Goal: Task Accomplishment & Management: Use online tool/utility

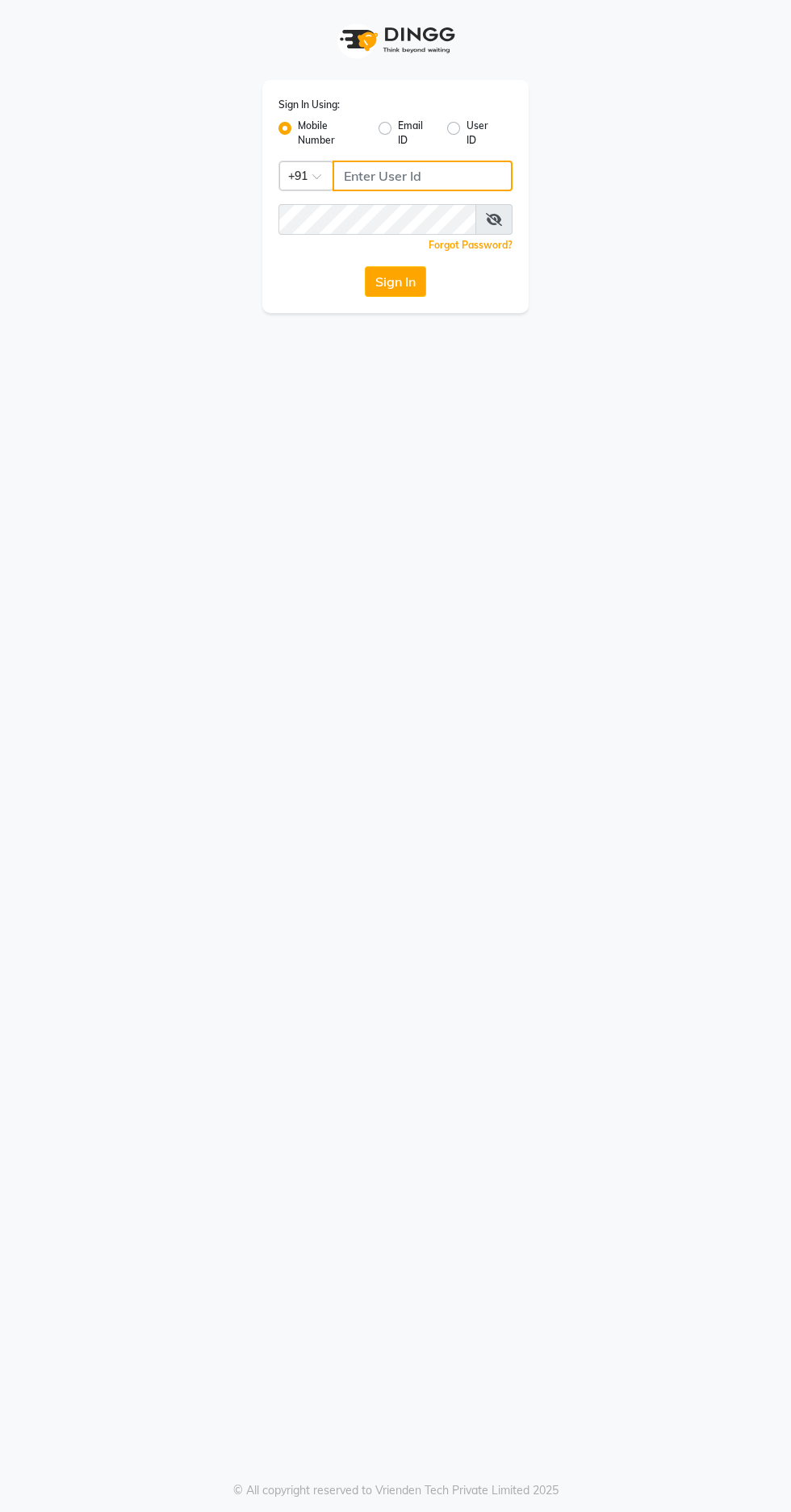
click at [438, 171] on input "Username" at bounding box center [422, 176] width 180 height 30
type input "9966345948"
click at [365, 266] on button "Sign In" at bounding box center [396, 281] width 61 height 30
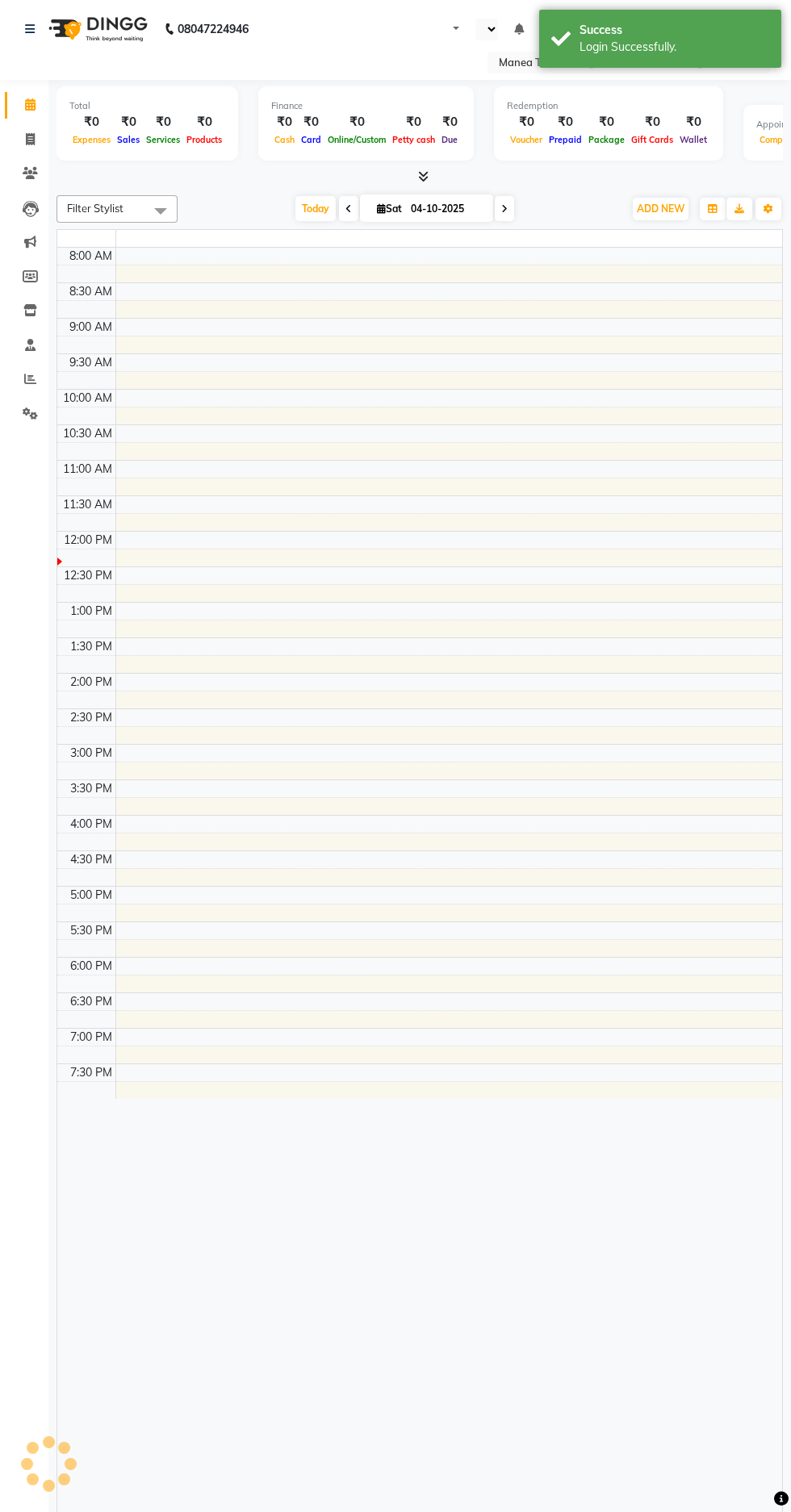
select select "en"
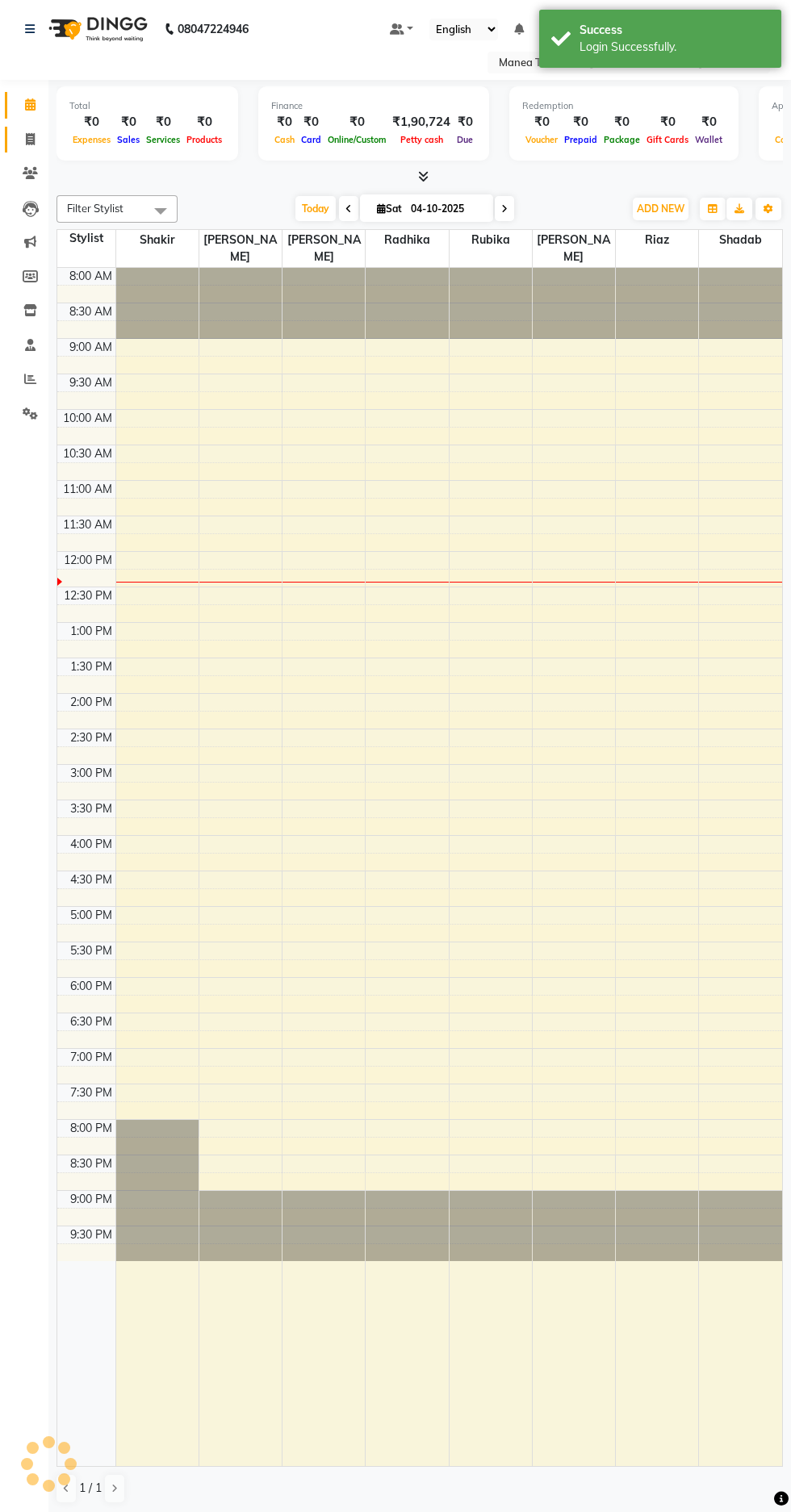
click at [37, 138] on span at bounding box center [29, 139] width 28 height 19
select select "service"
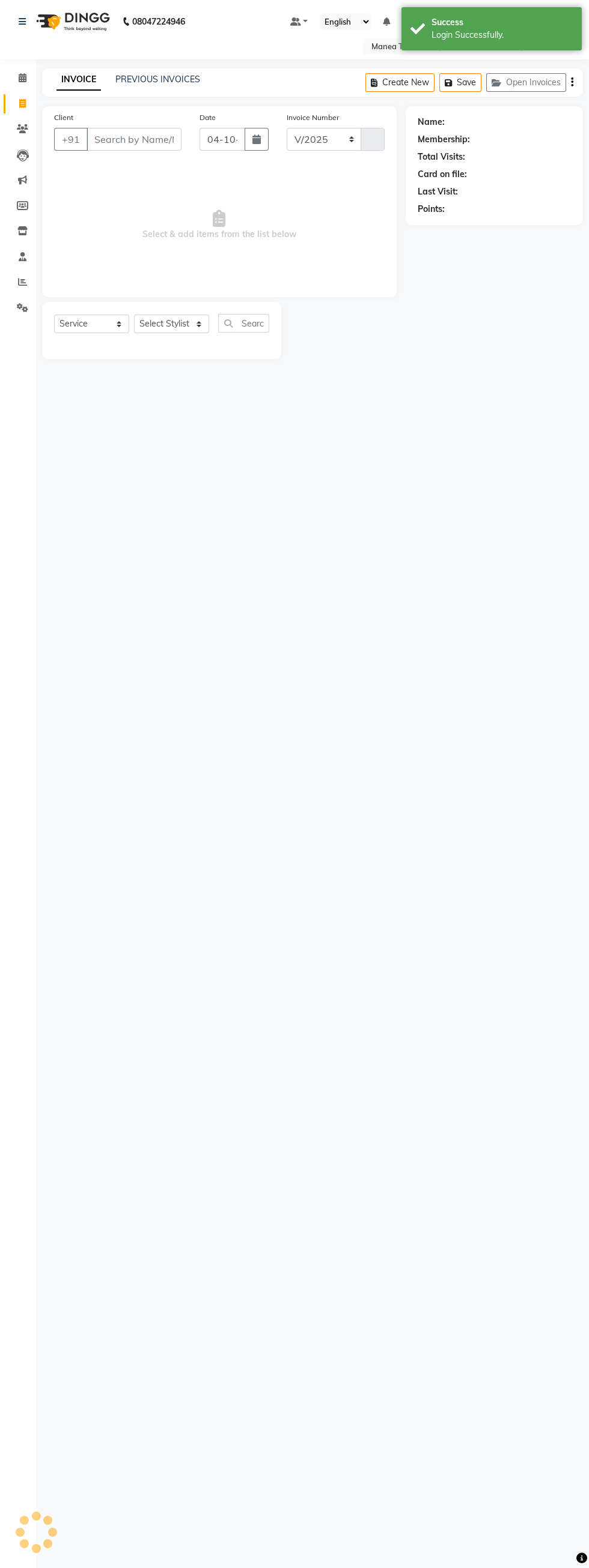
select select "7820"
type input "1903"
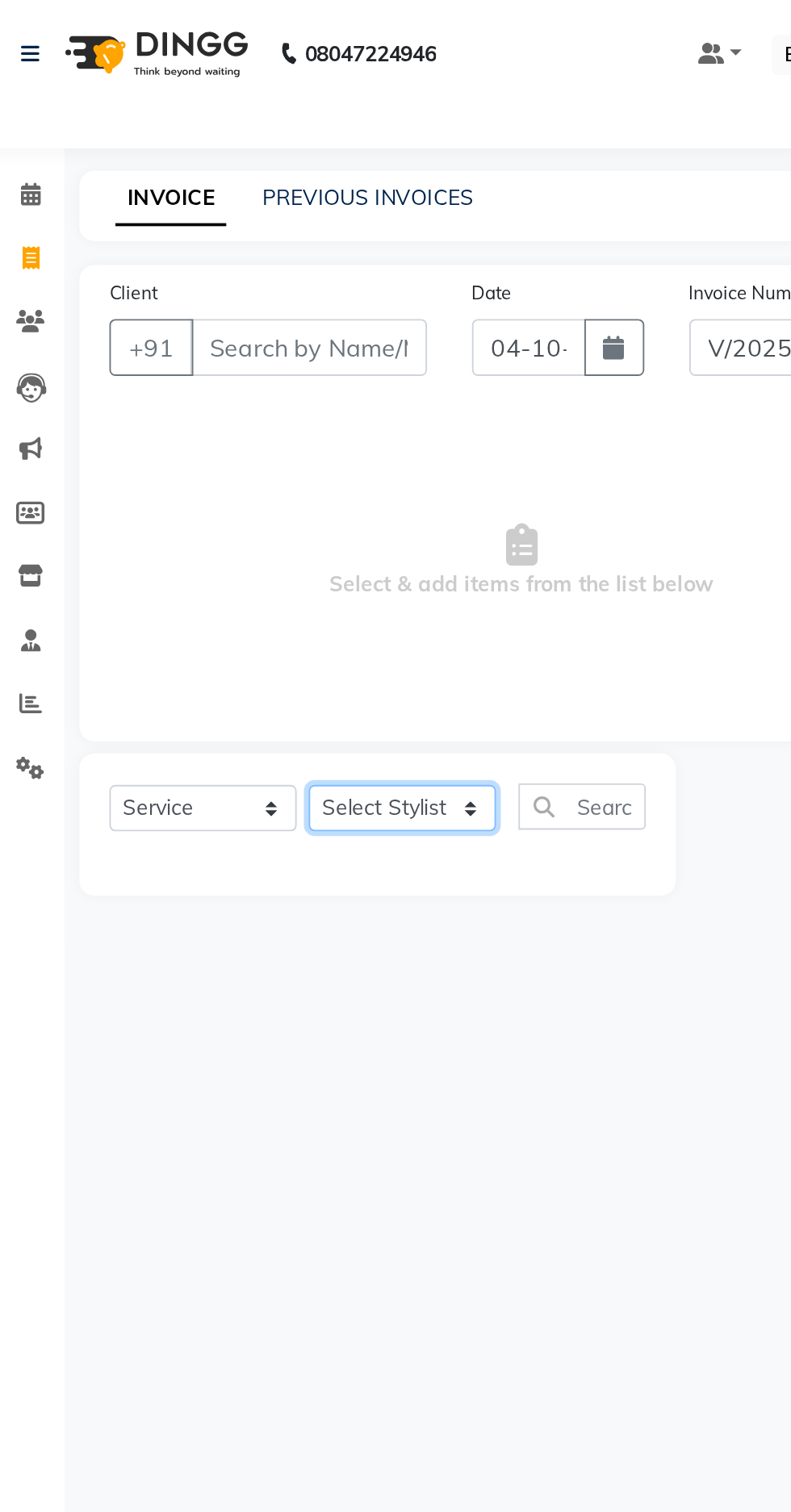
click at [222, 436] on select "Select Stylist [PERSON_NAME] [PERSON_NAME] Rubika [PERSON_NAME] [PERSON_NAME]" at bounding box center [230, 435] width 101 height 25
select select "78218"
click at [180, 423] on select "Select Stylist [PERSON_NAME] [PERSON_NAME] Rubika [PERSON_NAME] [PERSON_NAME]" at bounding box center [230, 435] width 101 height 25
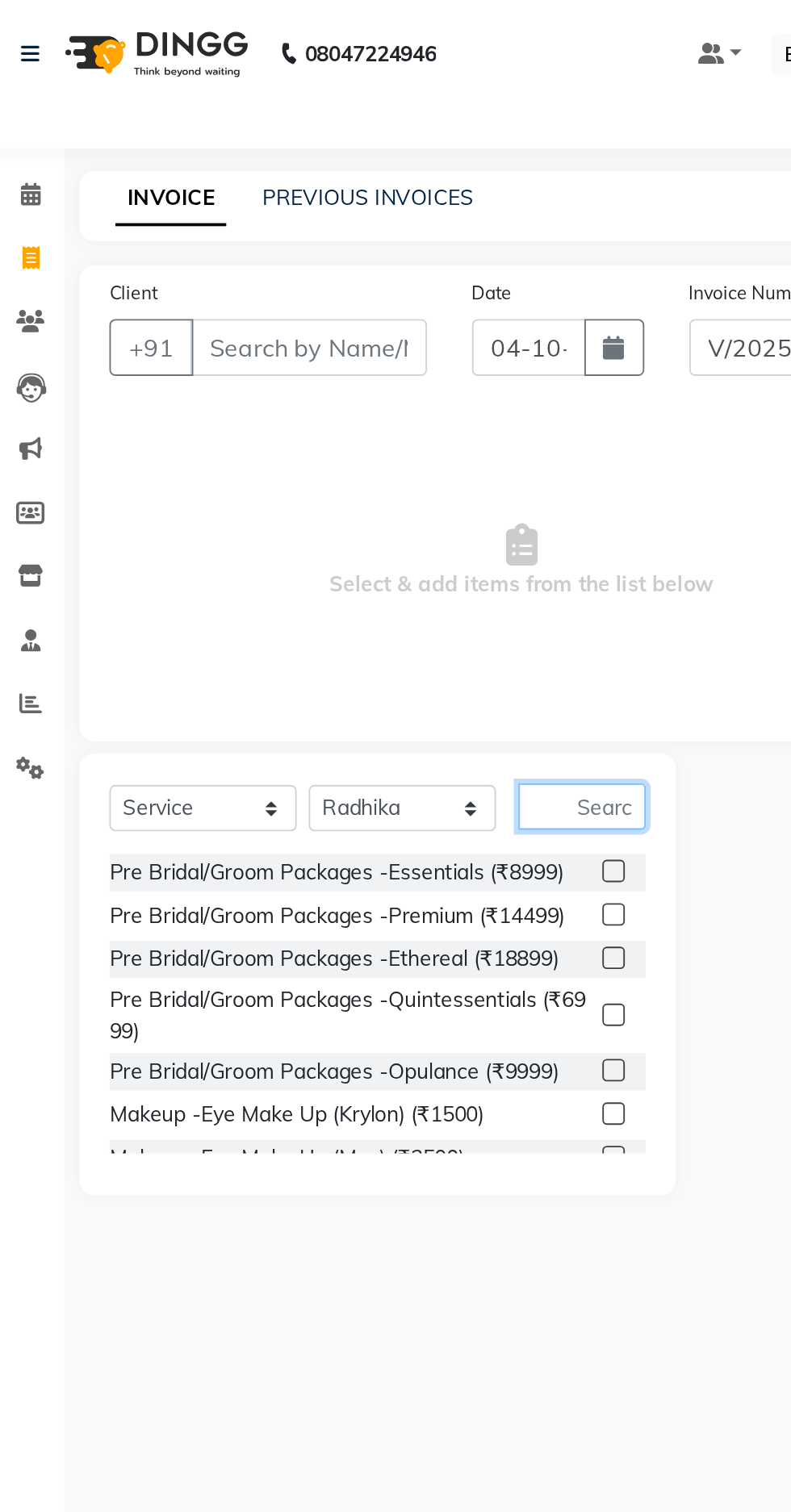
click at [332, 430] on input "text" at bounding box center [327, 434] width 69 height 25
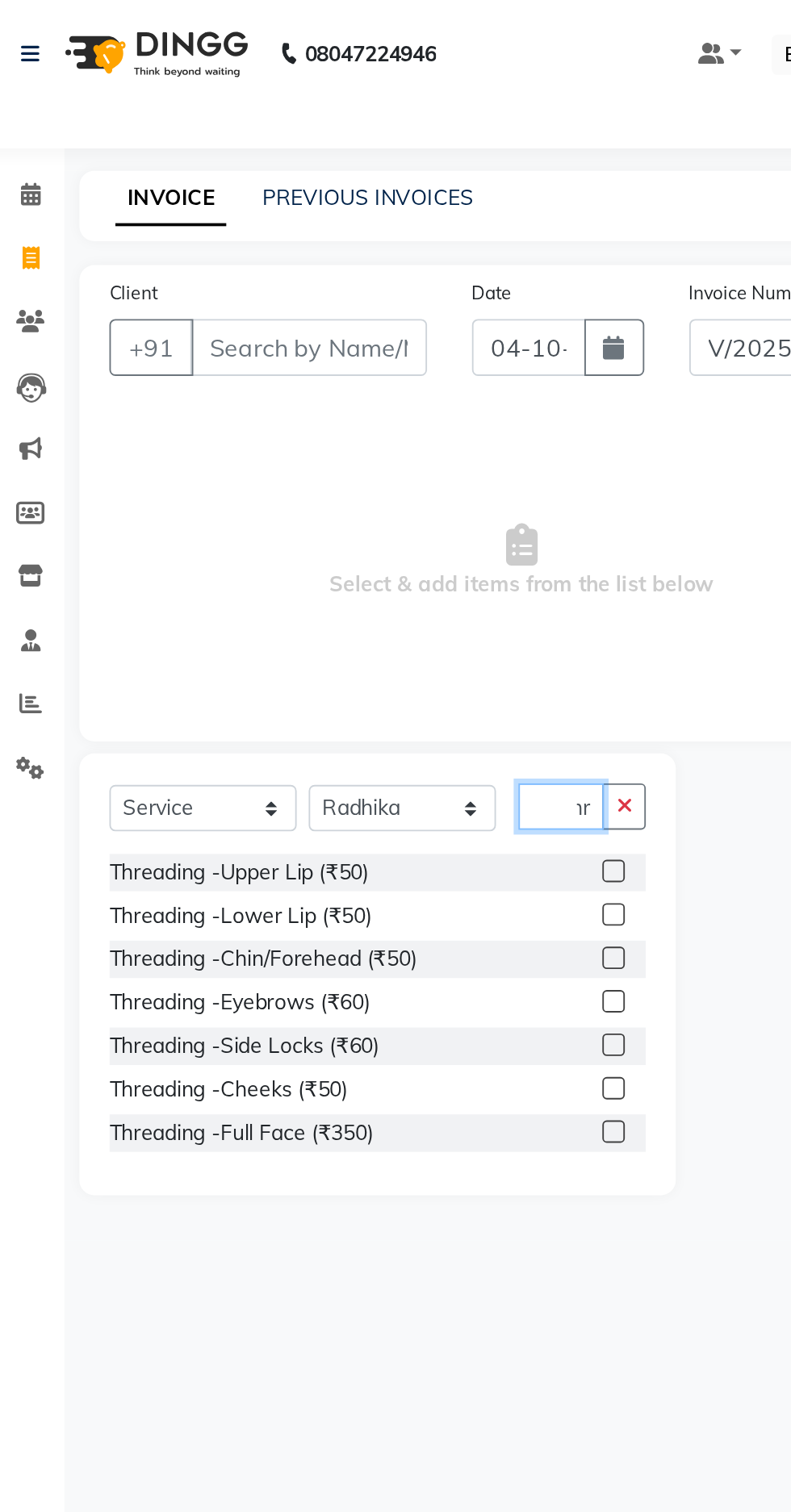
scroll to position [0, 16]
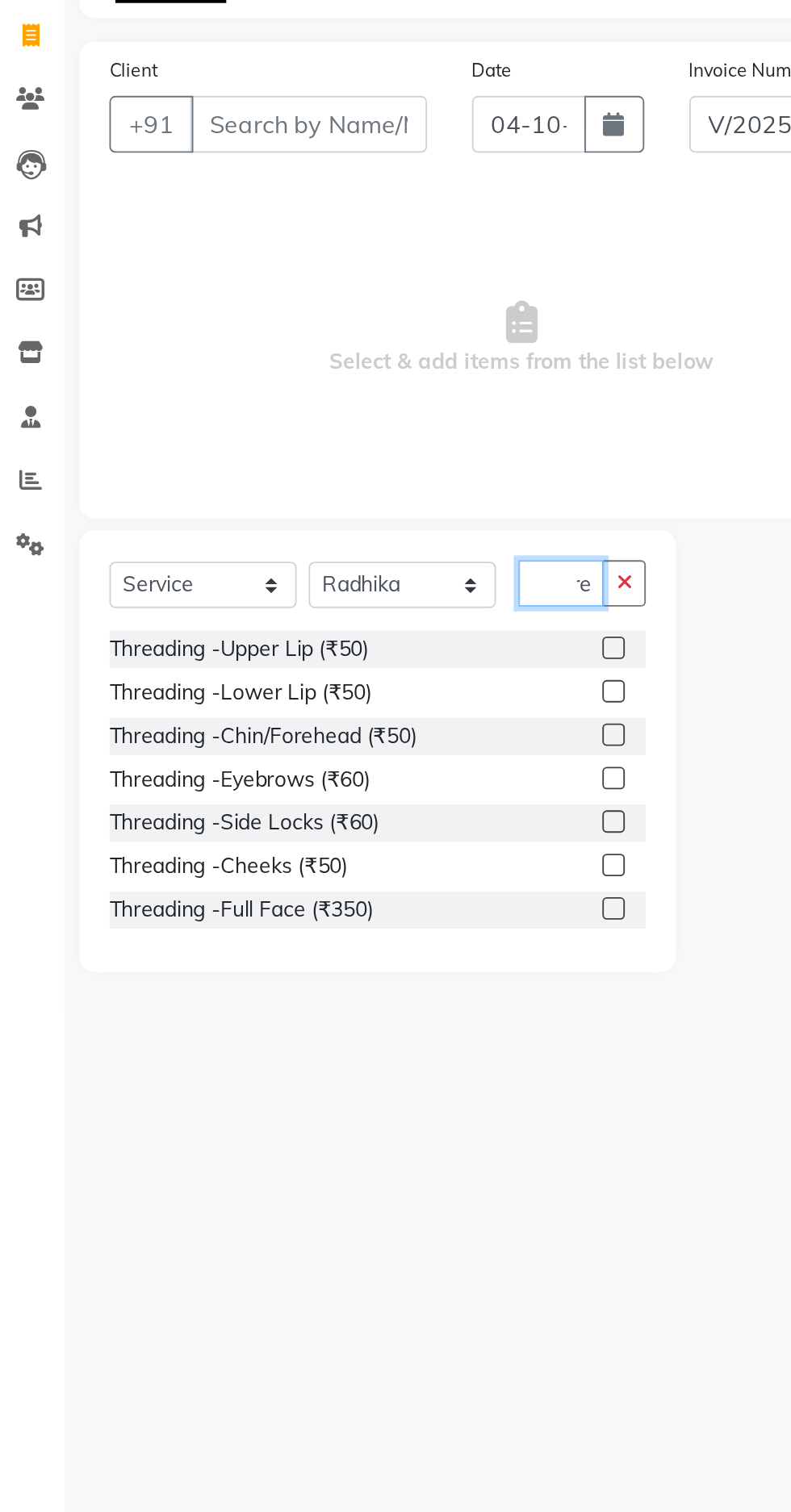
type input "Thre"
click at [343, 542] on label at bounding box center [343, 539] width 12 height 12
click at [343, 542] on input "checkbox" at bounding box center [343, 540] width 11 height 11
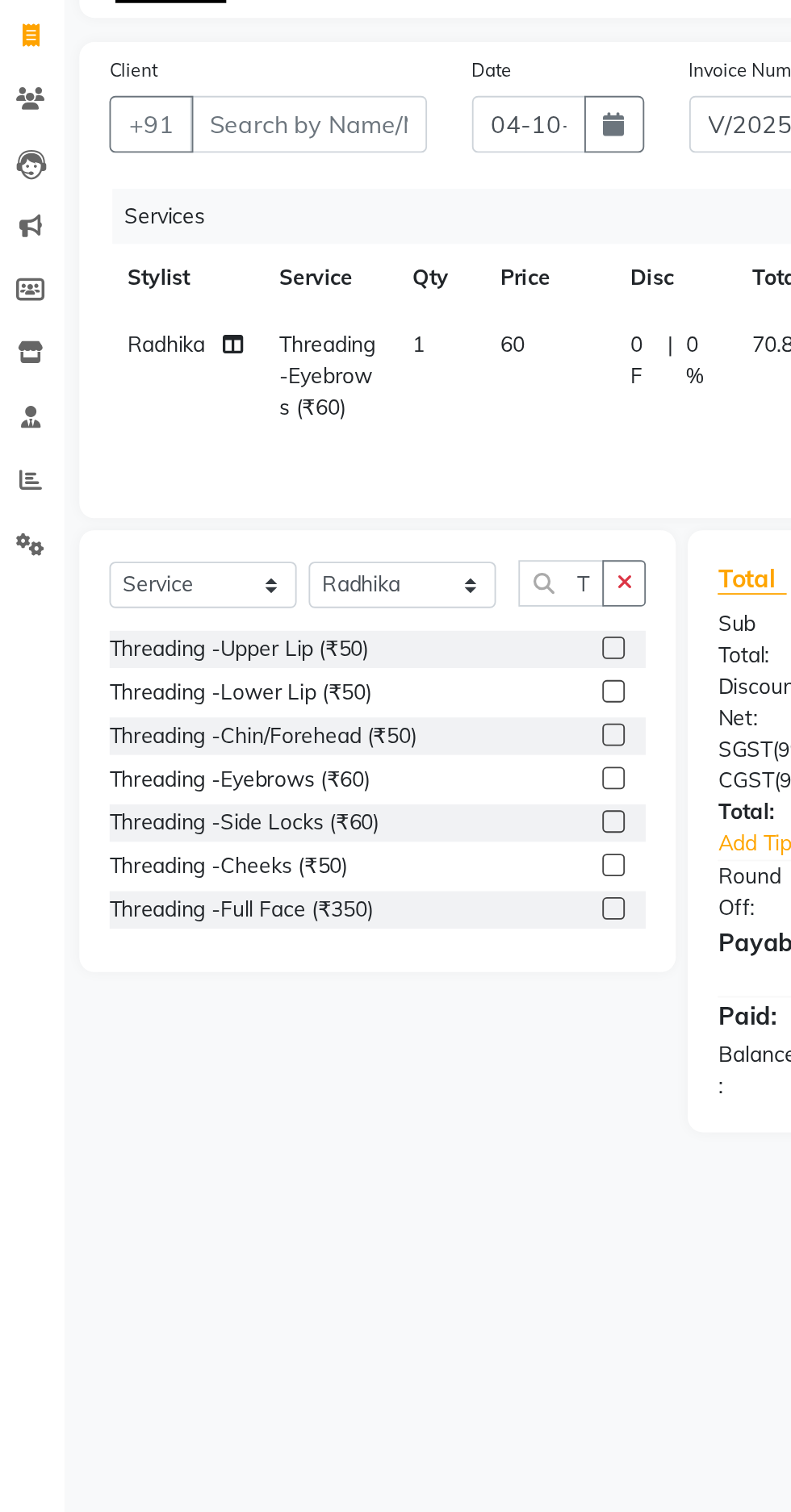
checkbox input "false"
click at [343, 512] on label at bounding box center [343, 515] width 12 height 12
click at [343, 512] on input "checkbox" at bounding box center [343, 516] width 11 height 11
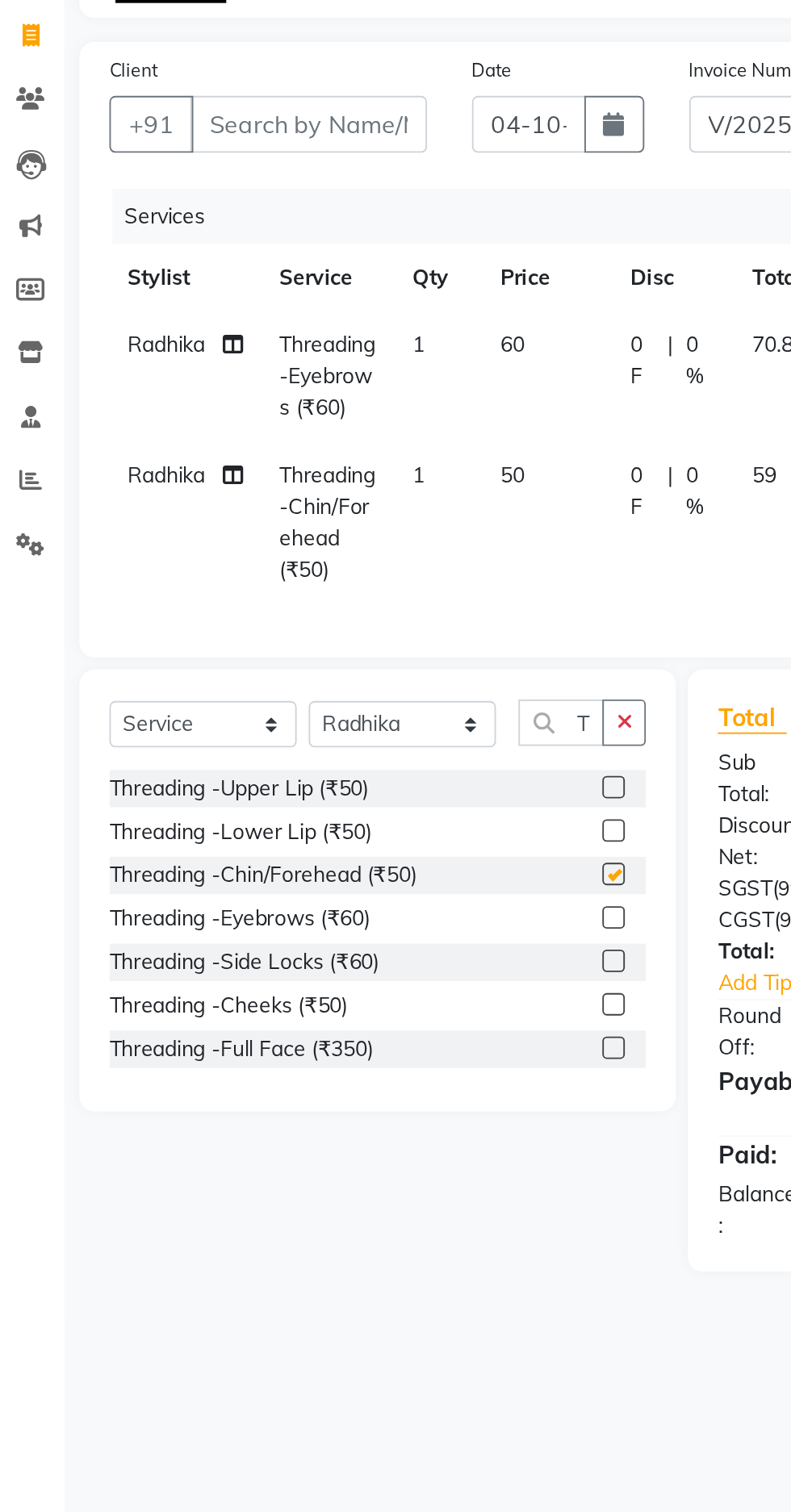
checkbox input "false"
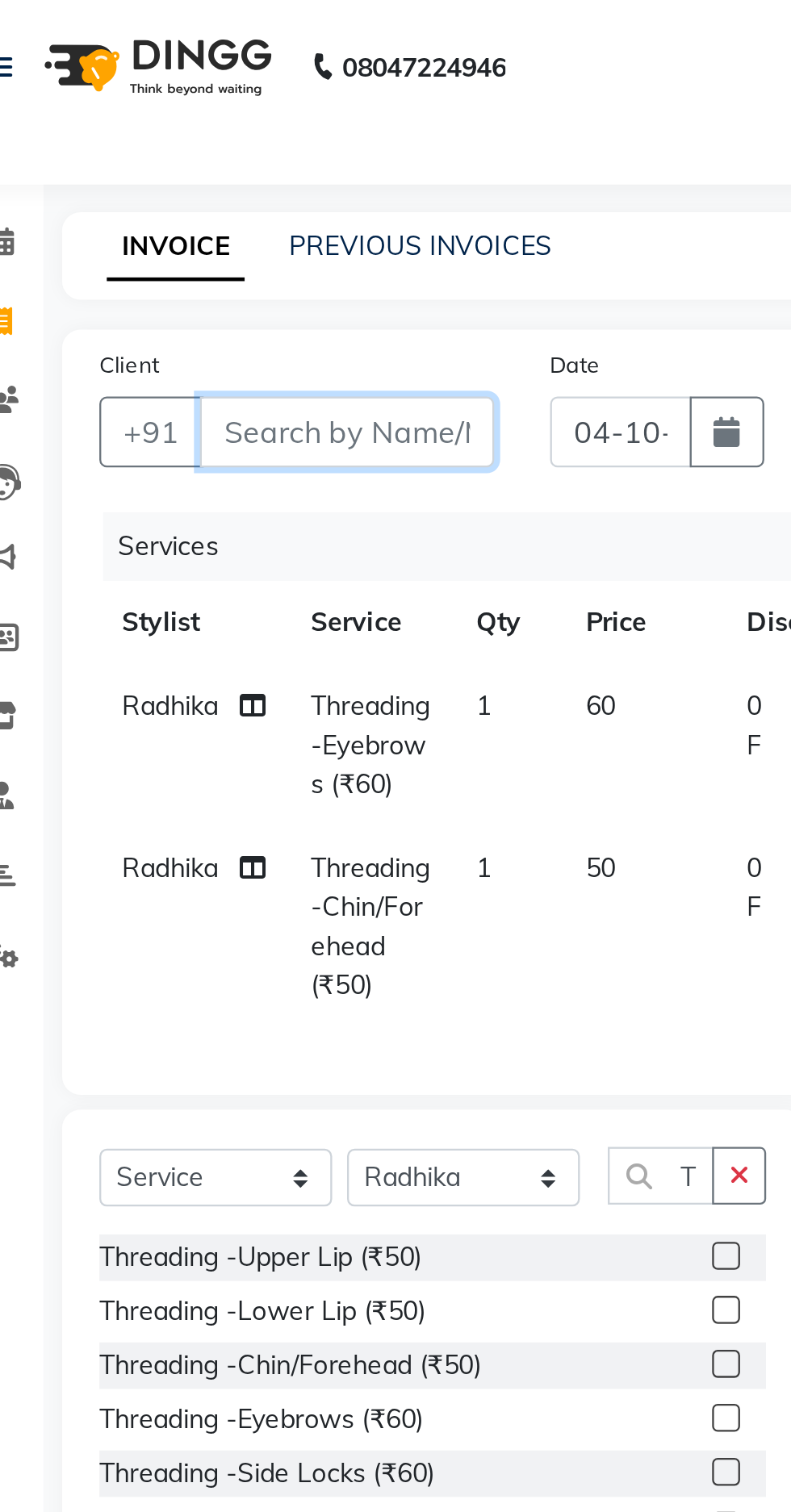
click at [172, 189] on input "Client" at bounding box center [180, 187] width 128 height 30
type input "9"
type input "0"
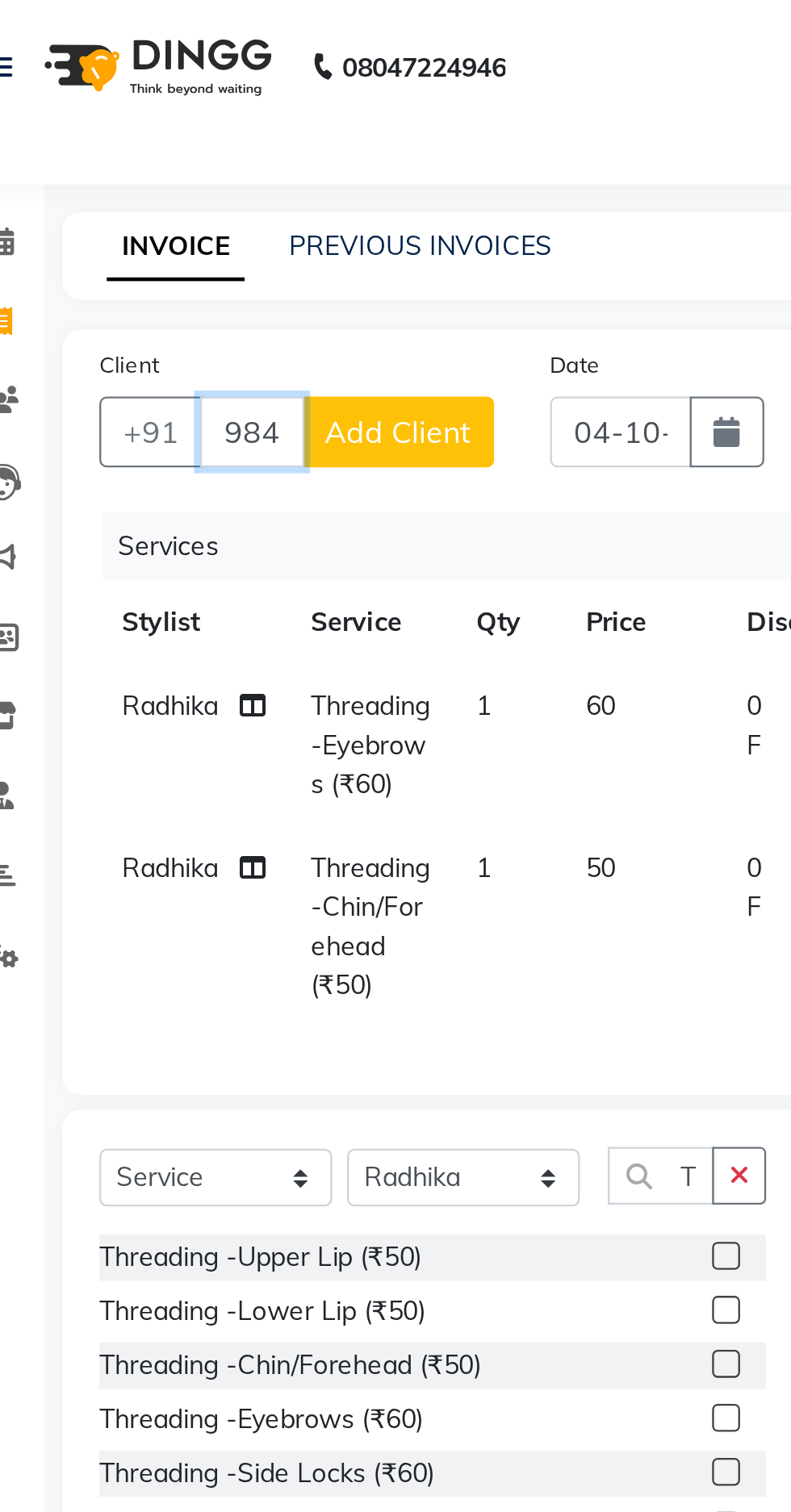
type input "9848222943"
click at [206, 189] on span "Add Client" at bounding box center [201, 187] width 64 height 16
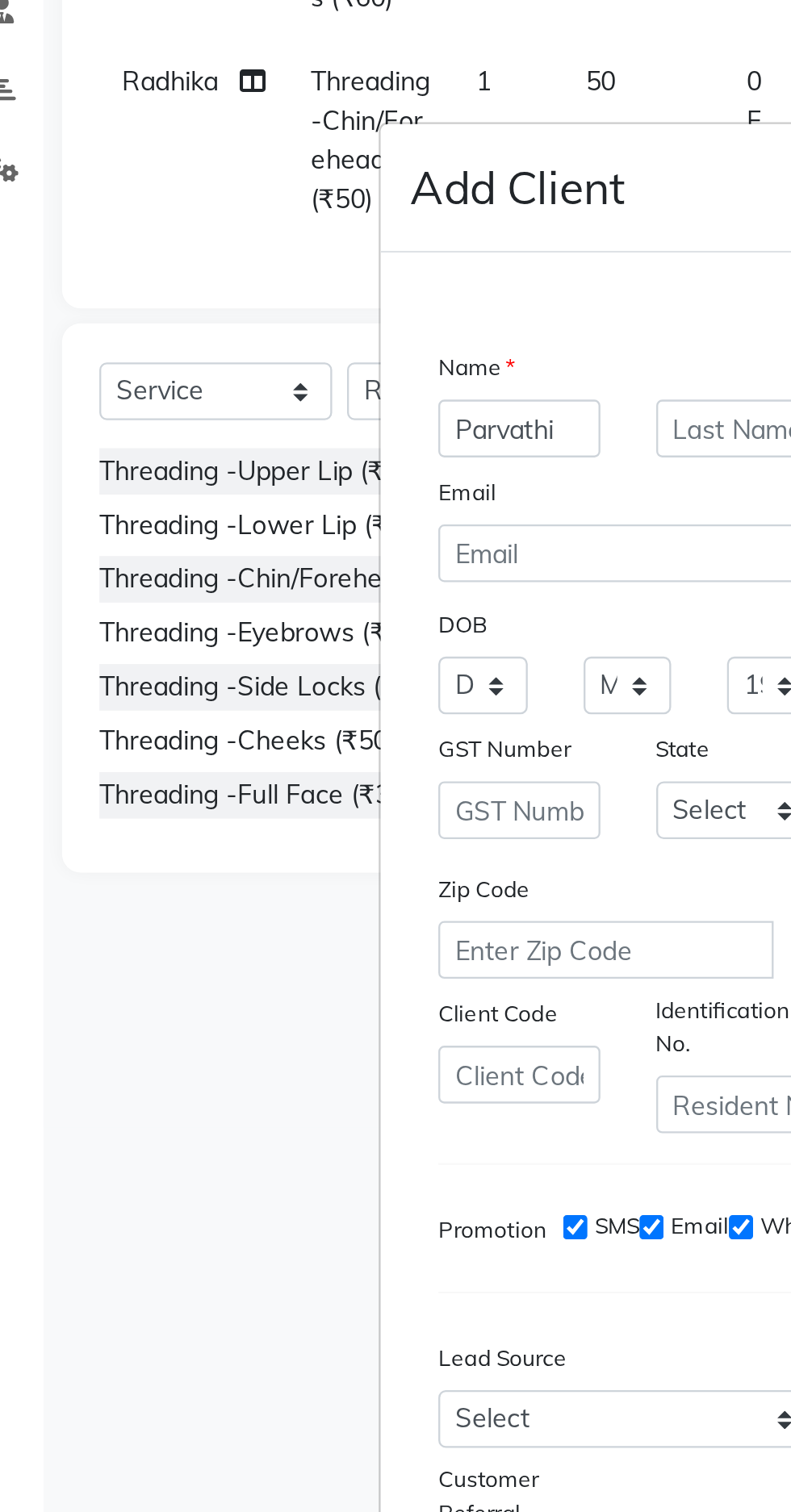
scroll to position [139, 0]
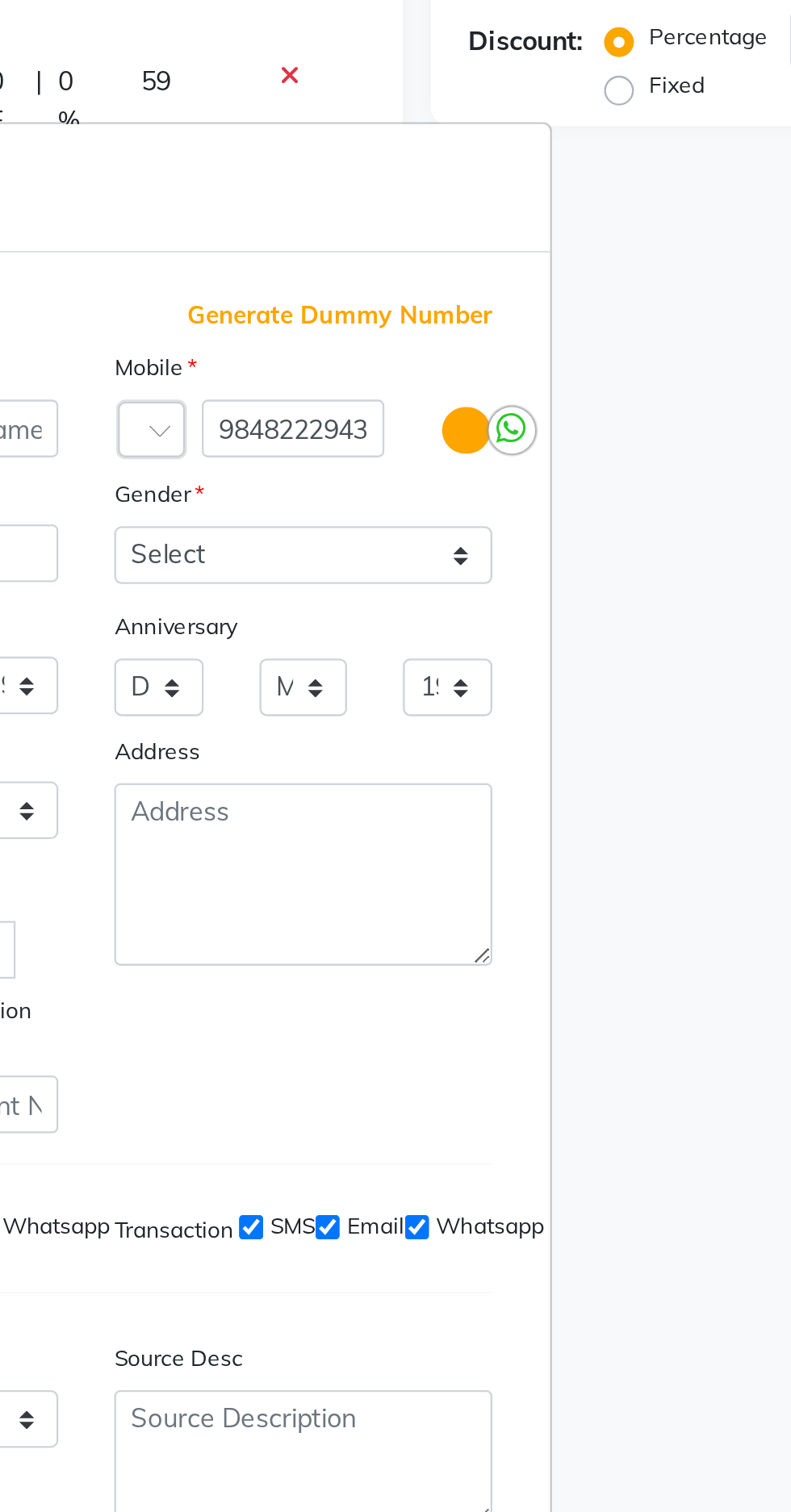
type input "Parvathi"
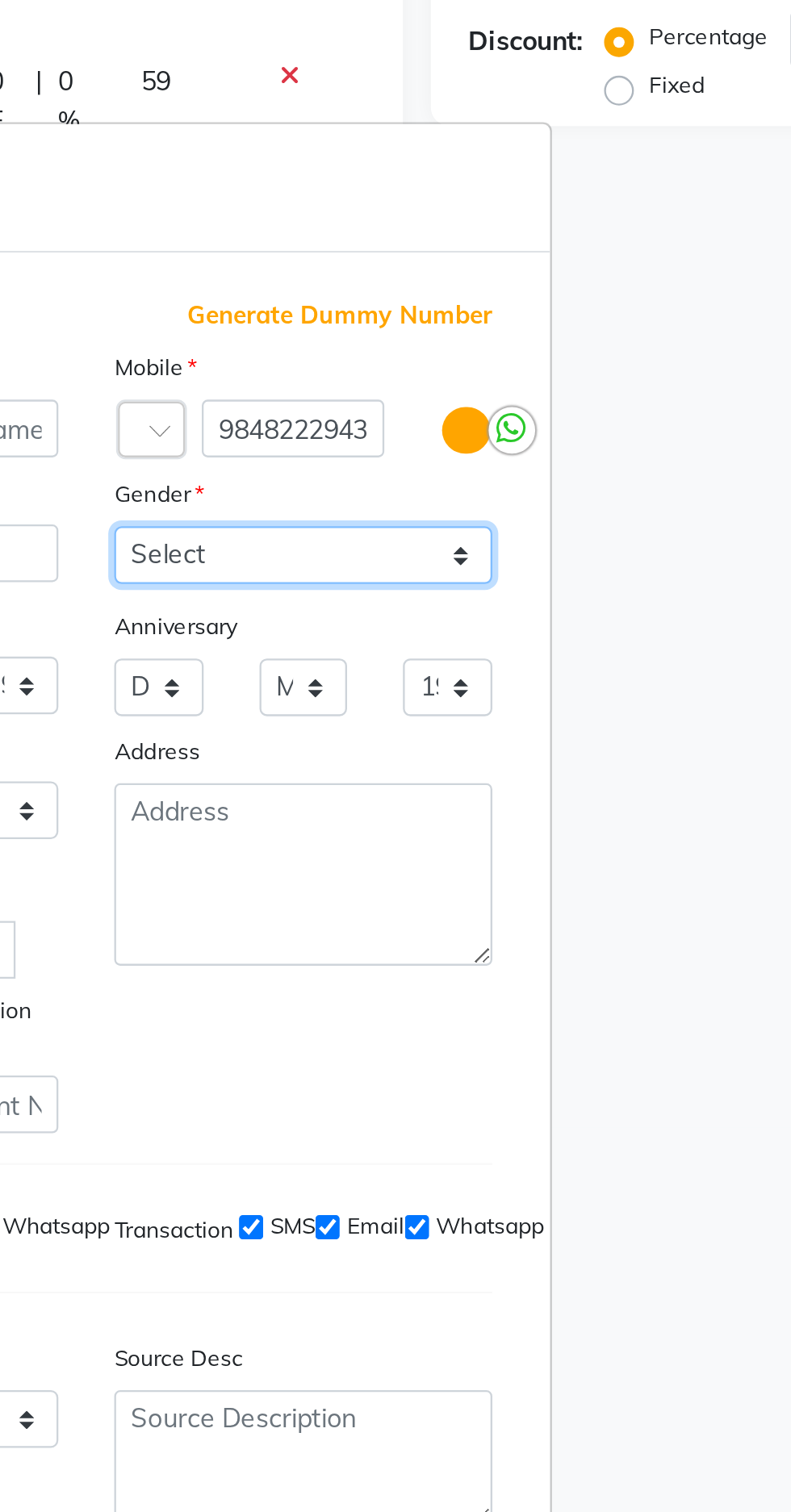
click at [540, 568] on select "Select [DEMOGRAPHIC_DATA] [DEMOGRAPHIC_DATA] Other Prefer Not To Say" at bounding box center [489, 580] width 164 height 25
select select "[DEMOGRAPHIC_DATA]"
click at [407, 568] on select "Select [DEMOGRAPHIC_DATA] [DEMOGRAPHIC_DATA] Other Prefer Not To Say" at bounding box center [489, 580] width 164 height 25
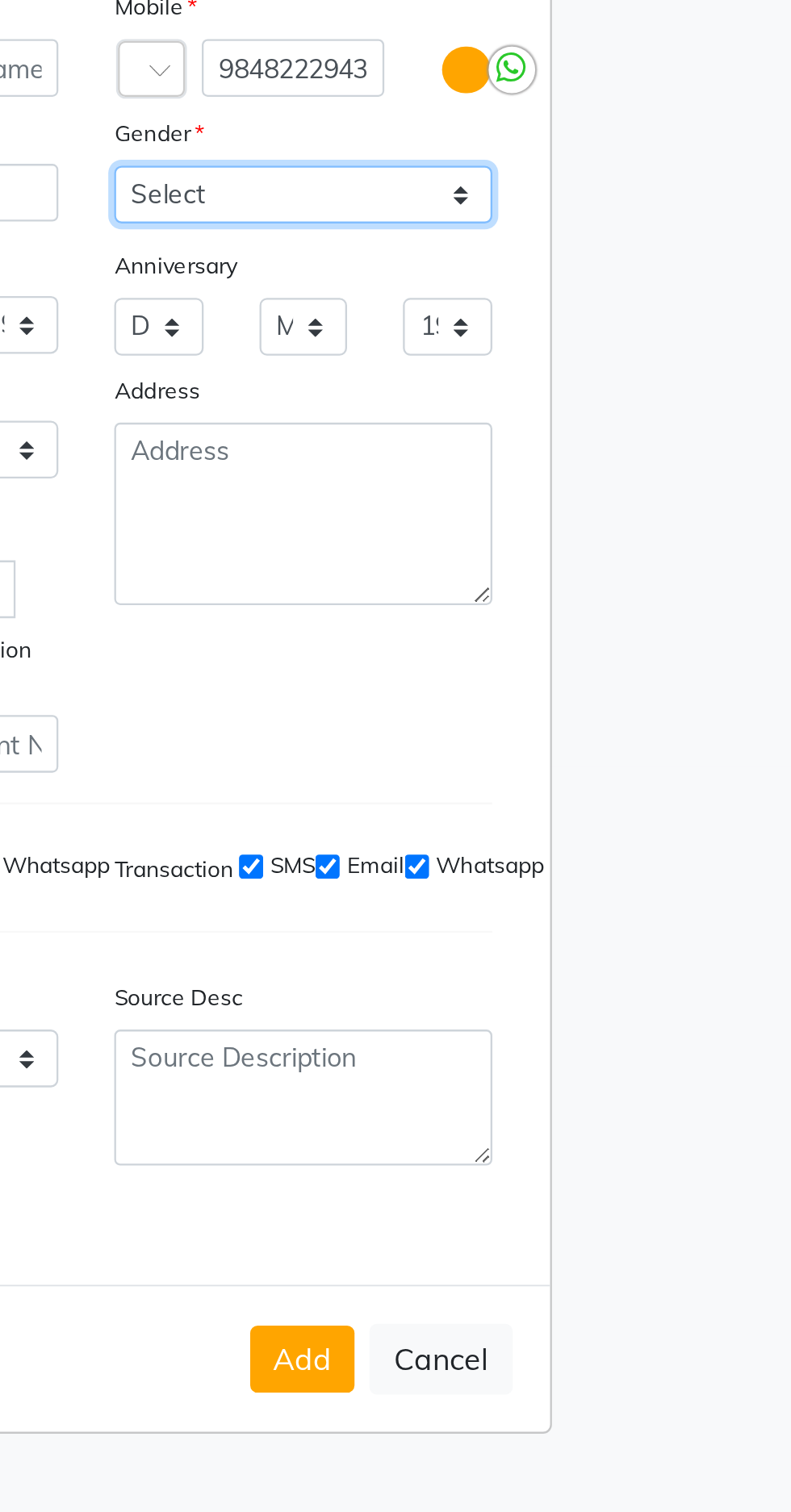
scroll to position [0, 0]
click at [496, 1101] on button "Add" at bounding box center [489, 1087] width 45 height 29
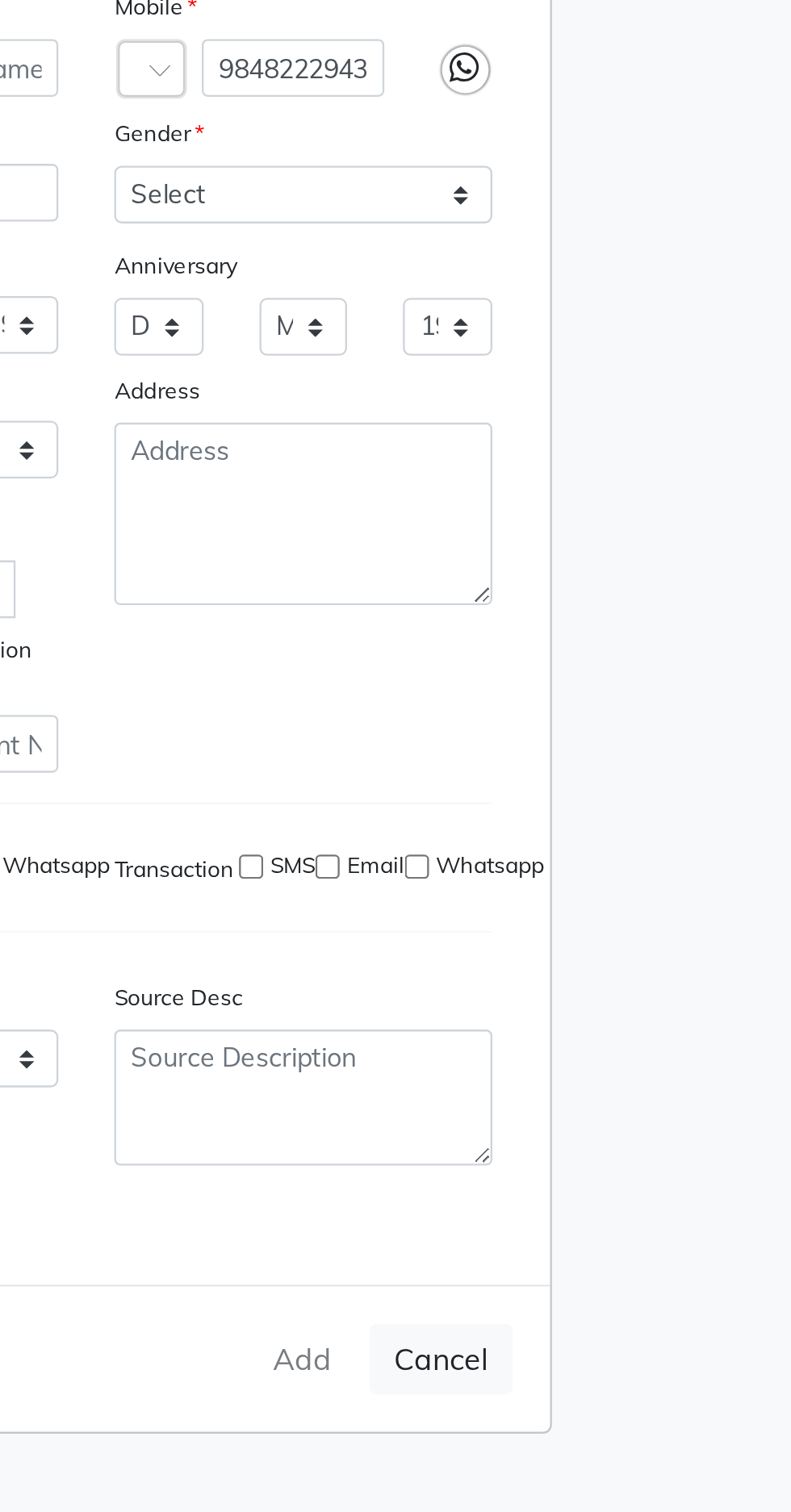
select select
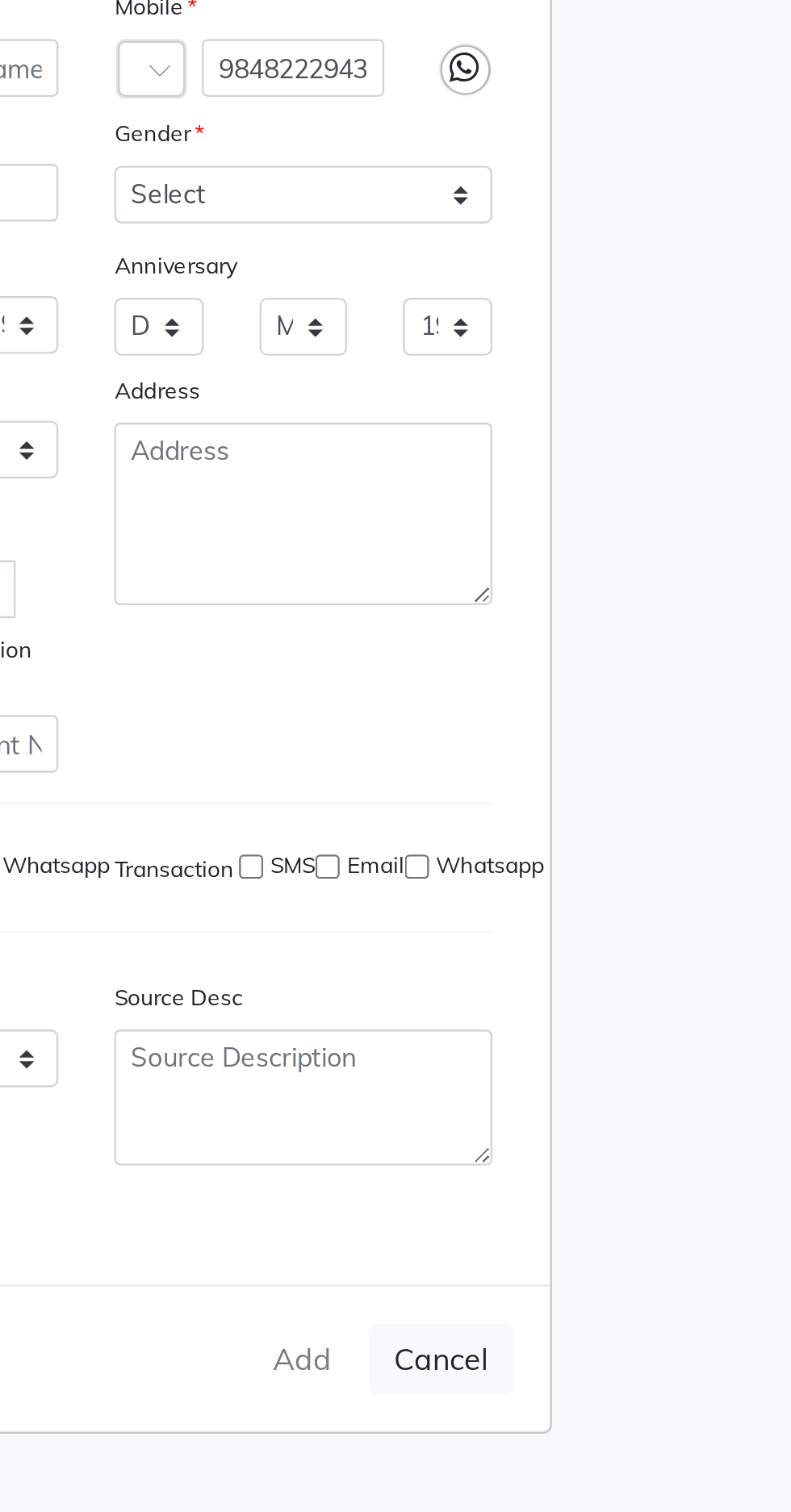
select select
checkbox input "false"
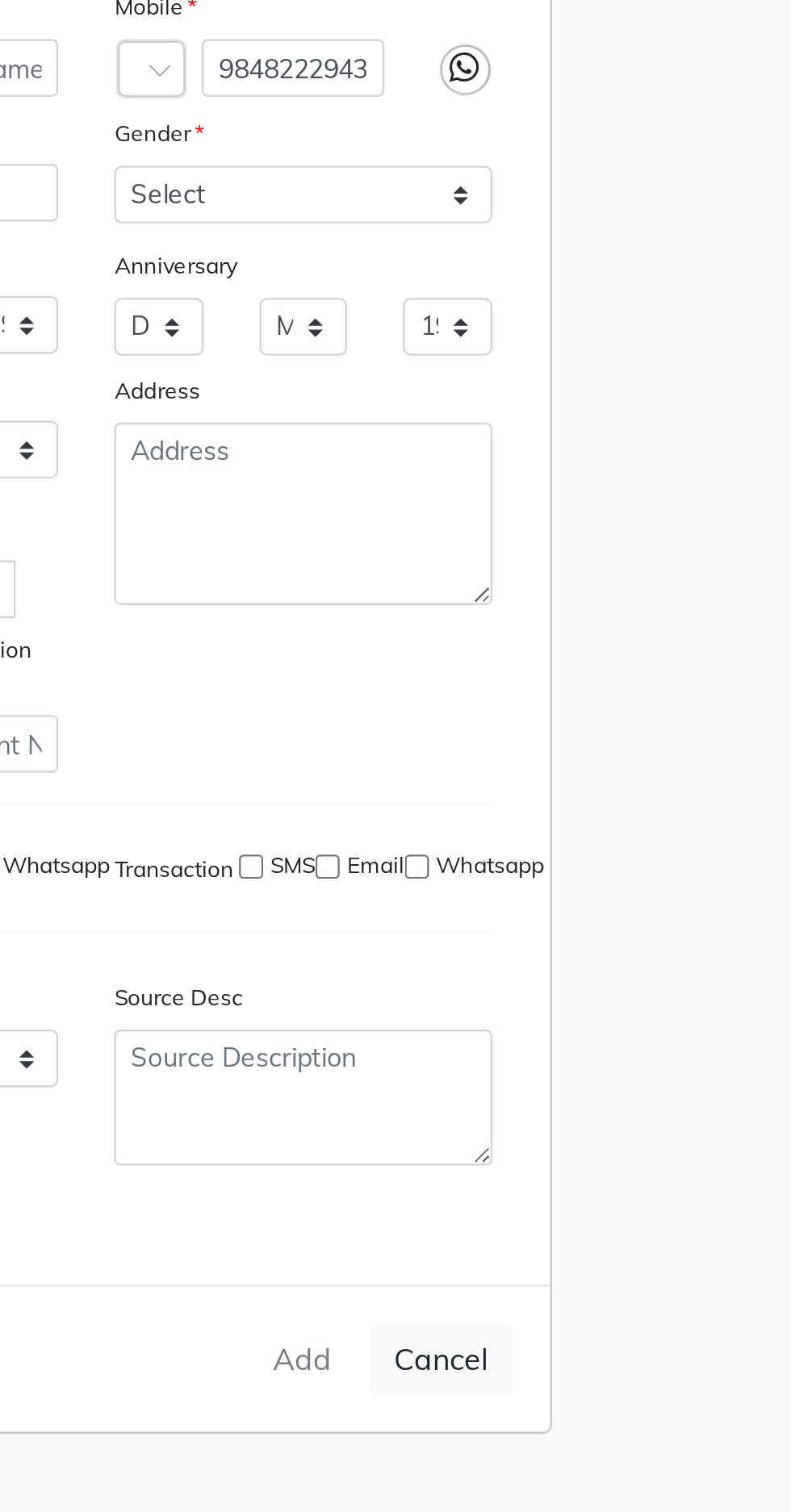
checkbox input "false"
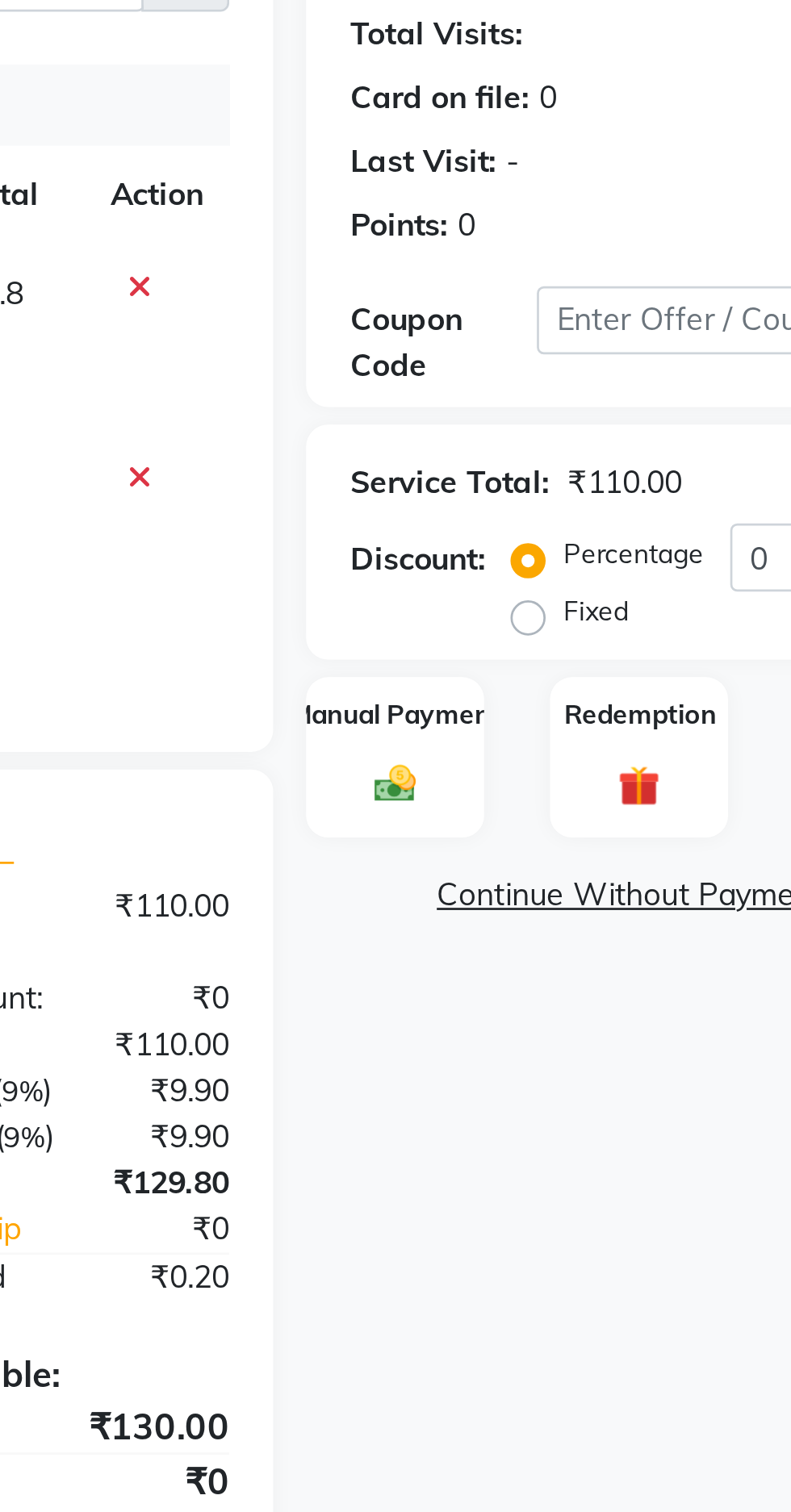
click at [588, 490] on img at bounding box center [576, 487] width 25 height 18
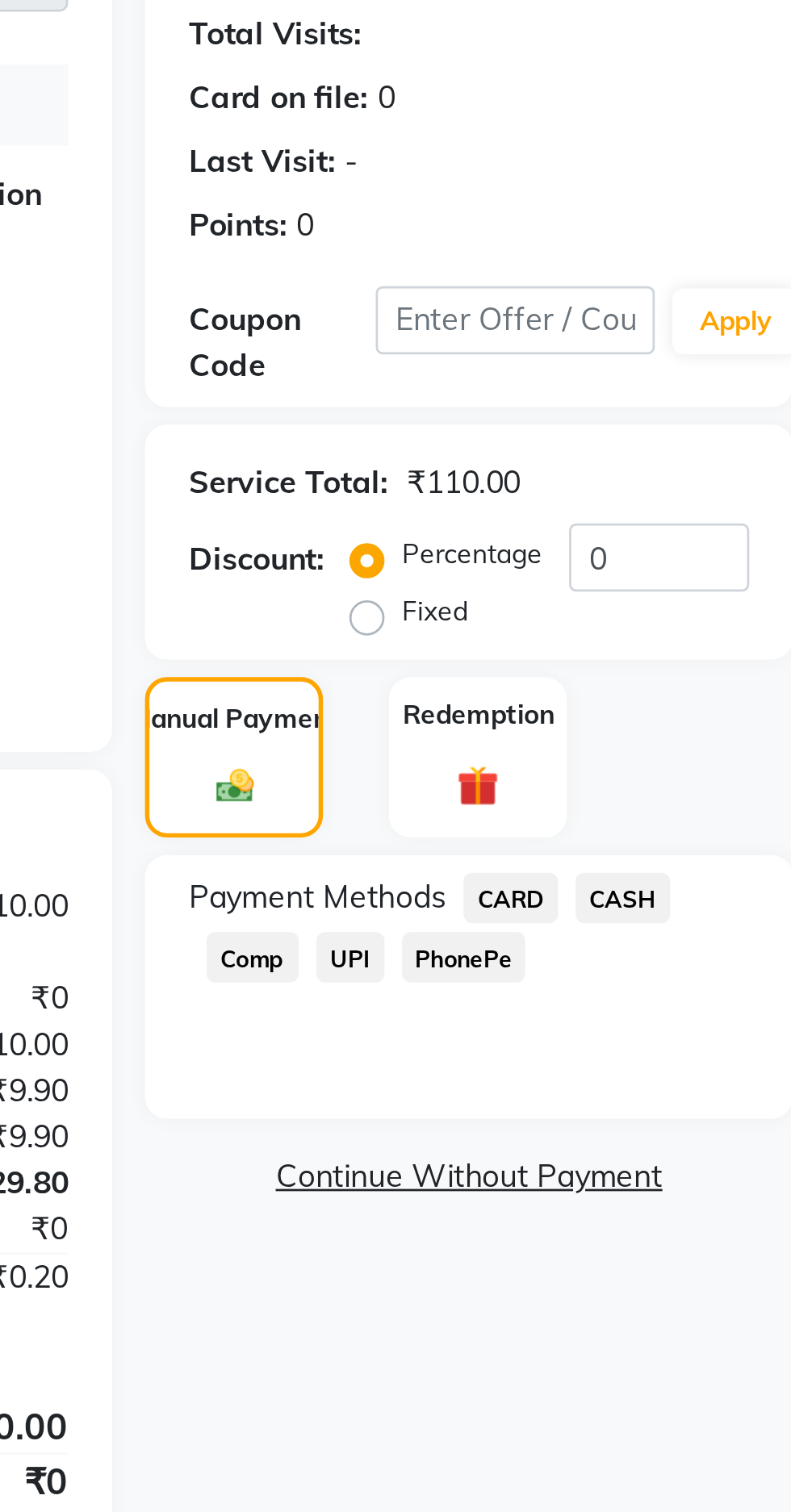
click at [673, 553] on span "PhonePe" at bounding box center [661, 550] width 46 height 19
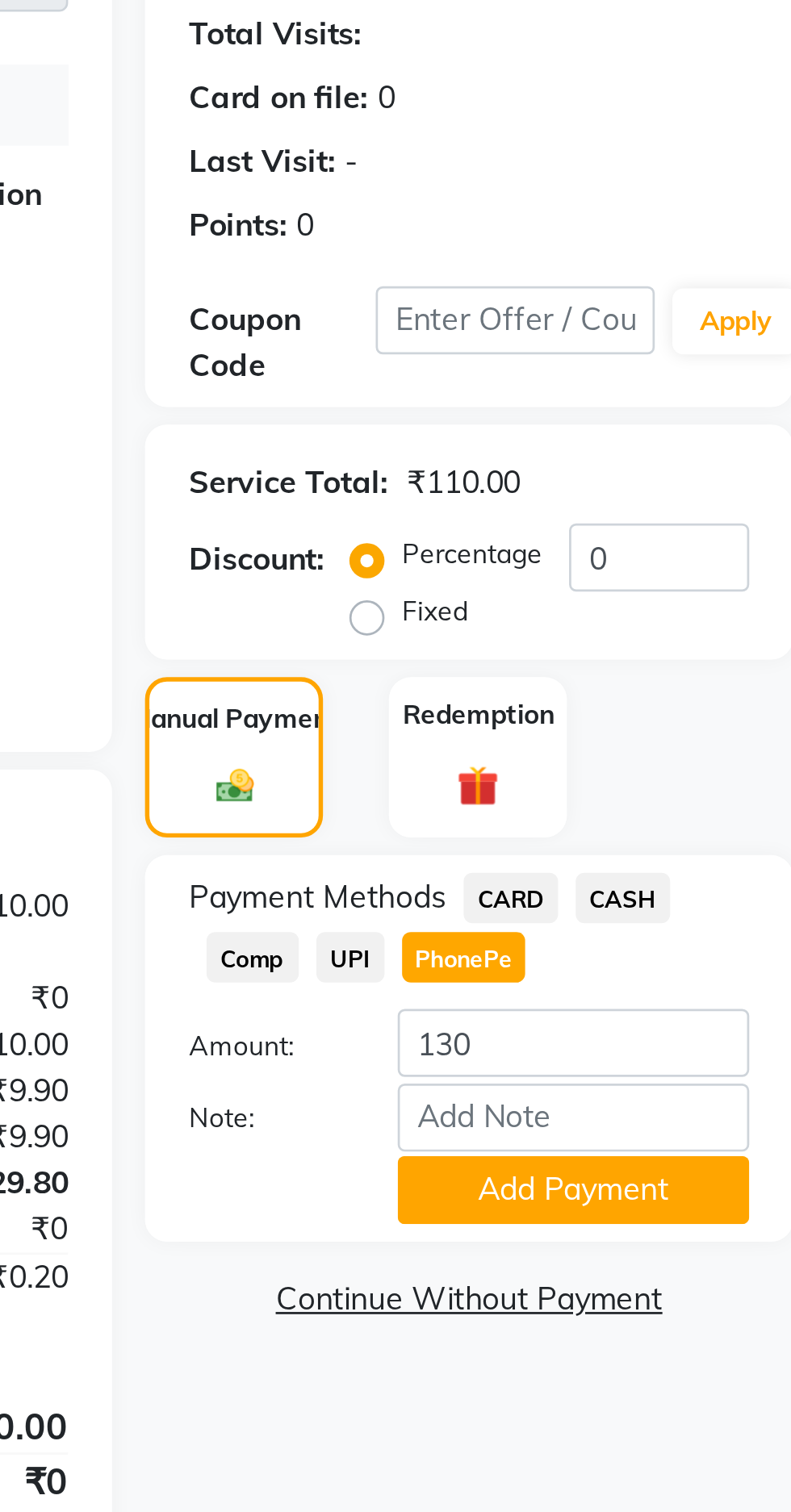
click at [715, 631] on button "Add Payment" at bounding box center [702, 635] width 130 height 25
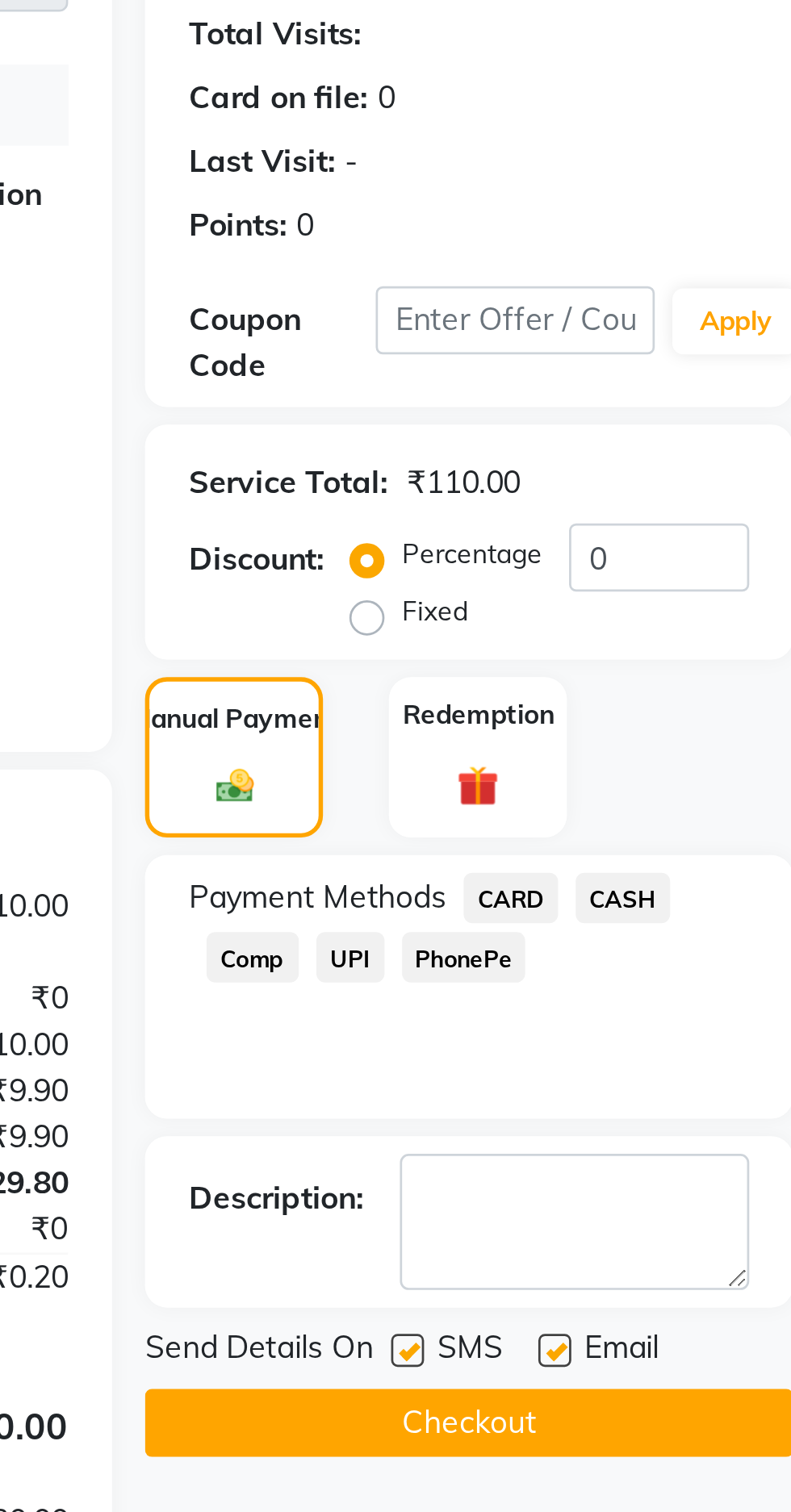
click at [697, 693] on label at bounding box center [695, 694] width 12 height 12
click at [697, 693] on input "checkbox" at bounding box center [694, 695] width 11 height 11
checkbox input "false"
click at [641, 694] on label at bounding box center [641, 694] width 12 height 12
click at [641, 694] on input "checkbox" at bounding box center [640, 695] width 11 height 11
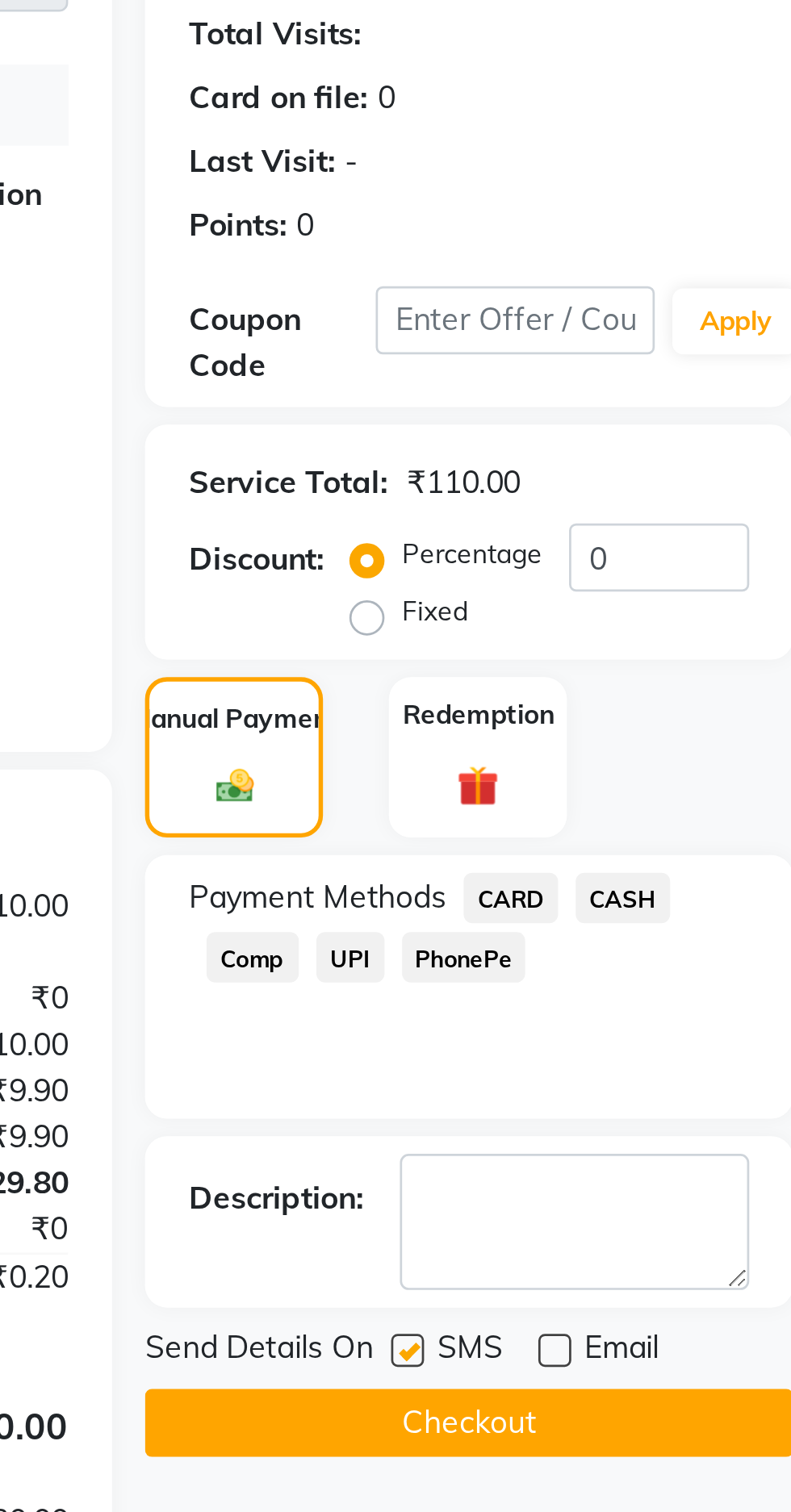
checkbox input "false"
click at [675, 727] on button "Checkout" at bounding box center [663, 721] width 237 height 25
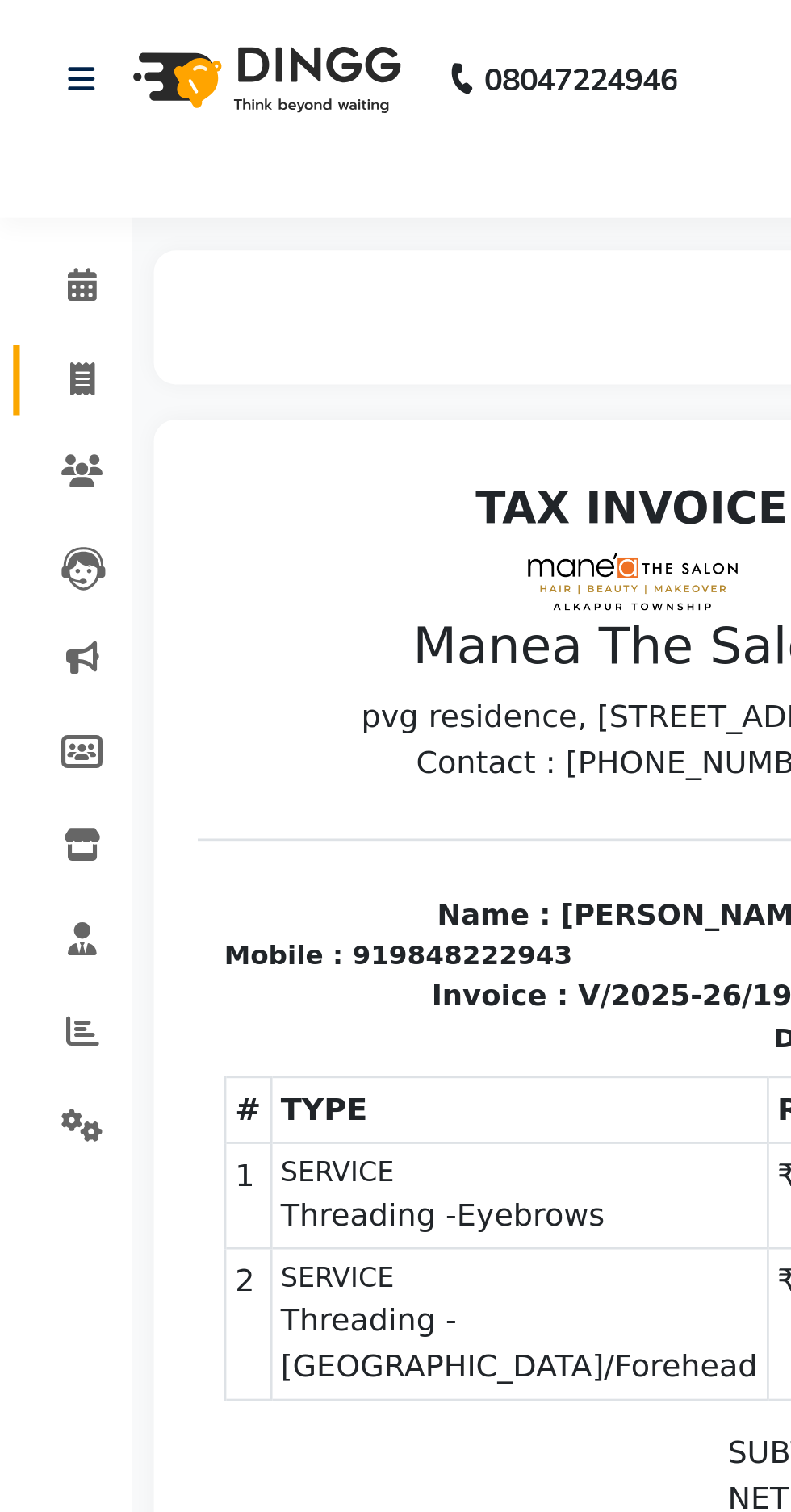
click at [34, 133] on span at bounding box center [29, 139] width 28 height 19
select select "service"
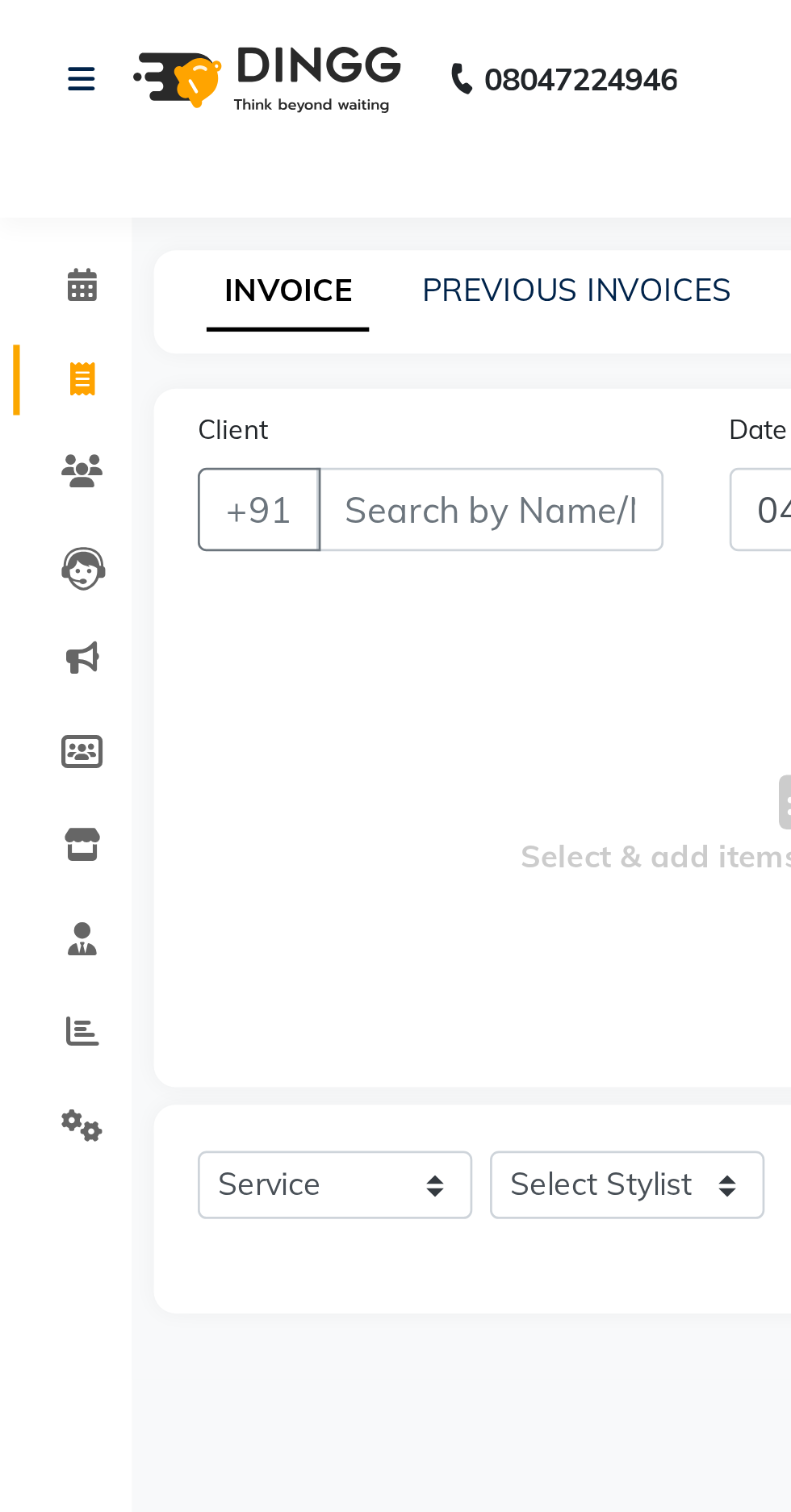
type input "1904"
select select "7820"
